Goal: Find specific page/section: Find specific page/section

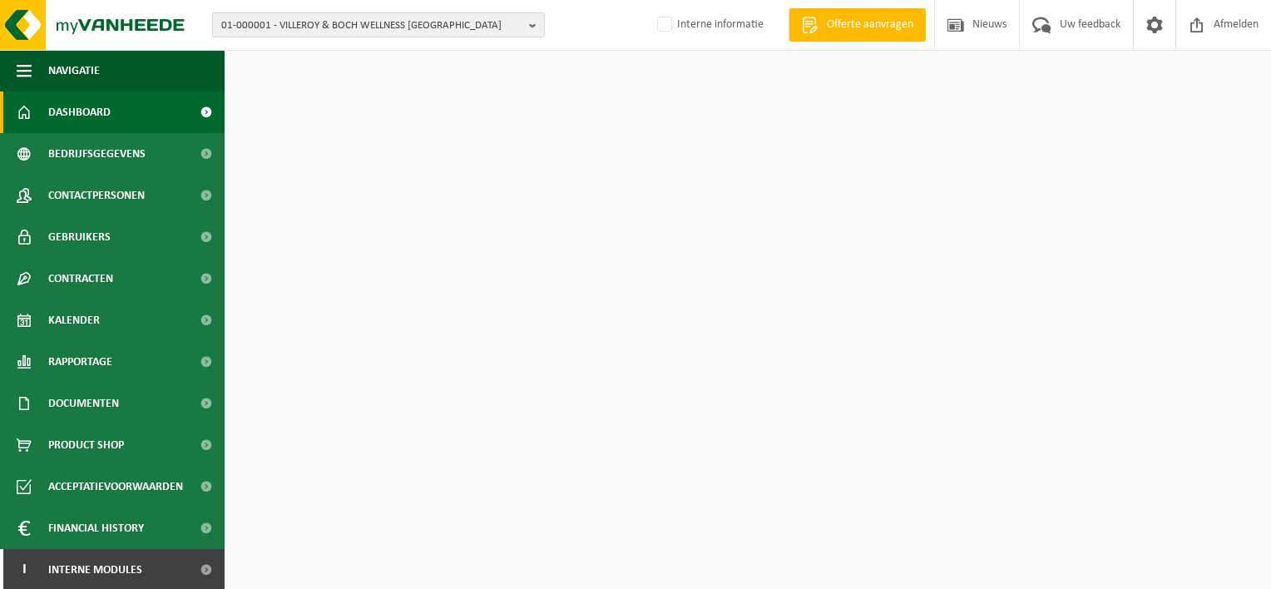
click at [260, 20] on span "01-000001 - VILLEROY & BOCH WELLNESS [GEOGRAPHIC_DATA]" at bounding box center [371, 25] width 301 height 25
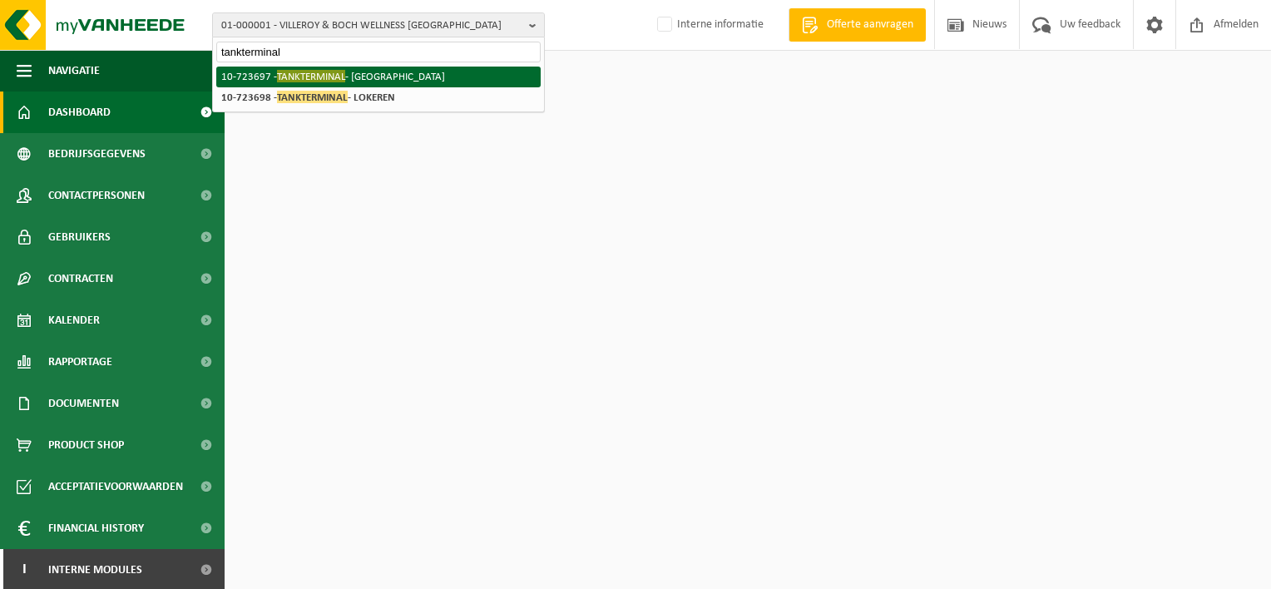
type input "tankterminal"
click at [266, 76] on li "10-723697 - TANKTERMINAL - GENT" at bounding box center [378, 77] width 324 height 21
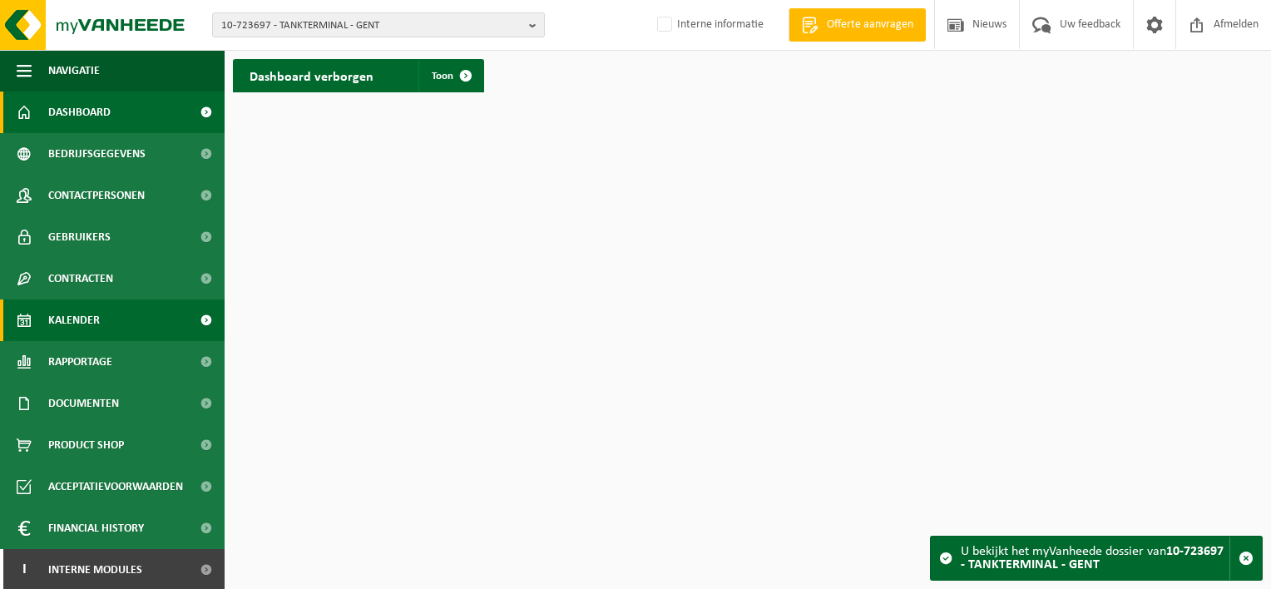
click at [95, 326] on span "Kalender" at bounding box center [74, 320] width 52 height 42
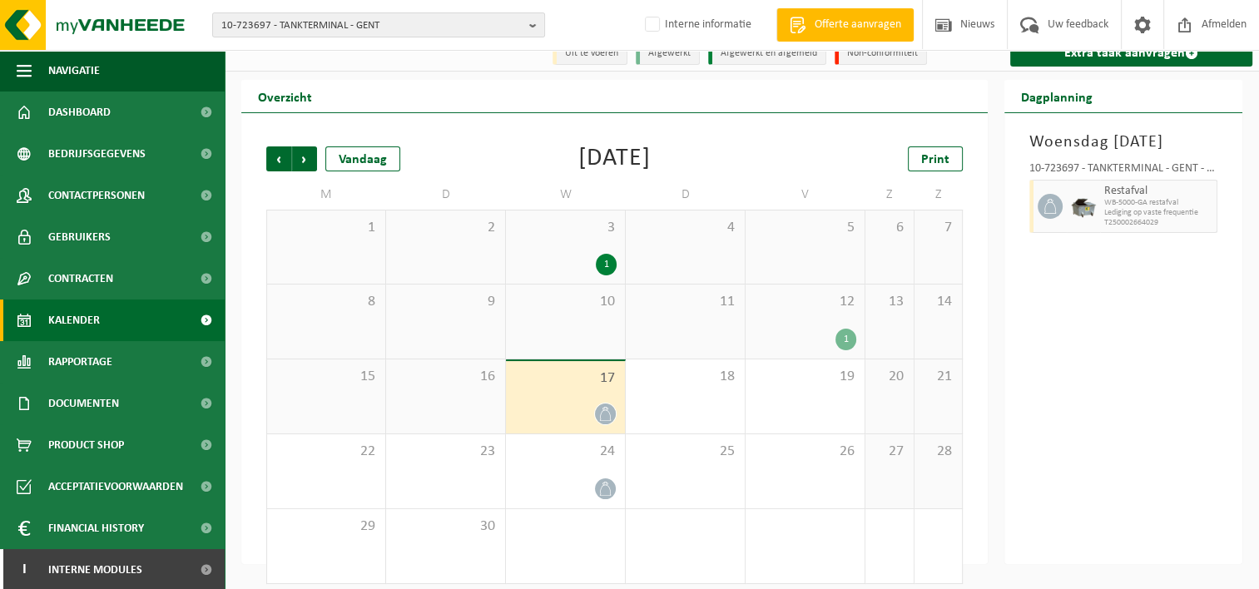
scroll to position [27, 0]
